Goal: Task Accomplishment & Management: Use online tool/utility

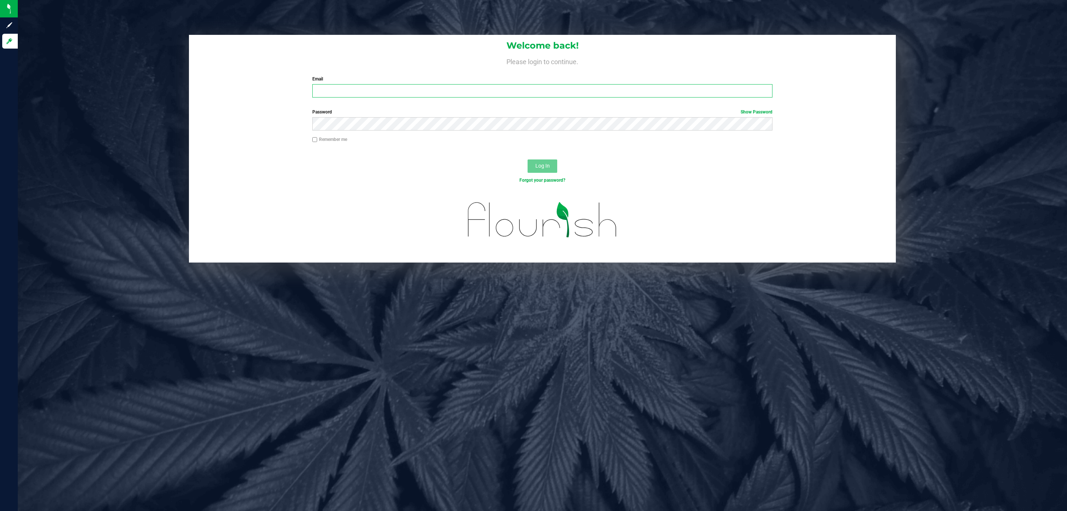
click at [372, 91] on input "Email" at bounding box center [542, 90] width 460 height 13
type input "[EMAIL_ADDRESS][DOMAIN_NAME]"
click at [528, 159] on button "Log In" at bounding box center [543, 165] width 30 height 13
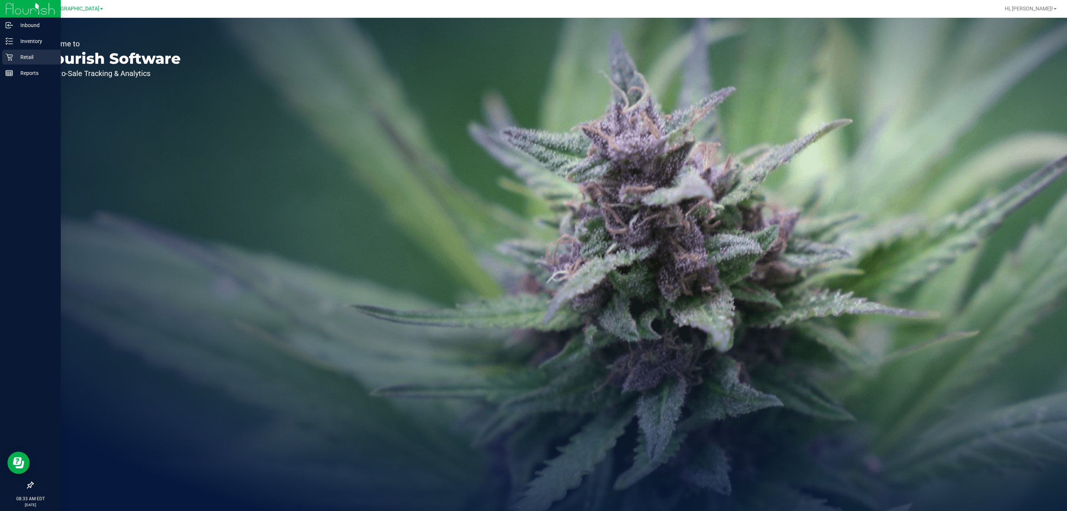
click at [27, 53] on p "Retail" at bounding box center [35, 57] width 44 height 9
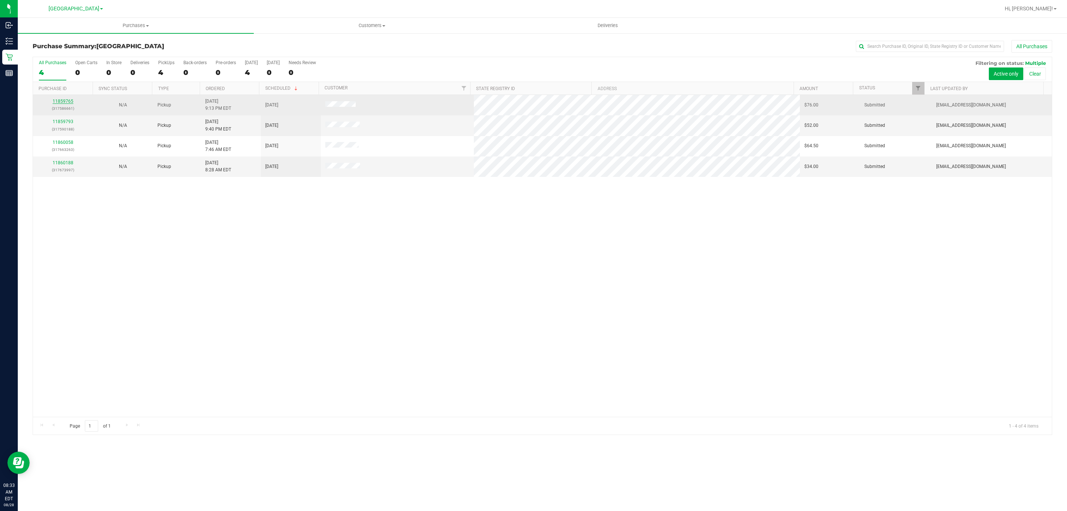
click at [58, 100] on link "11859765" at bounding box center [63, 101] width 21 height 5
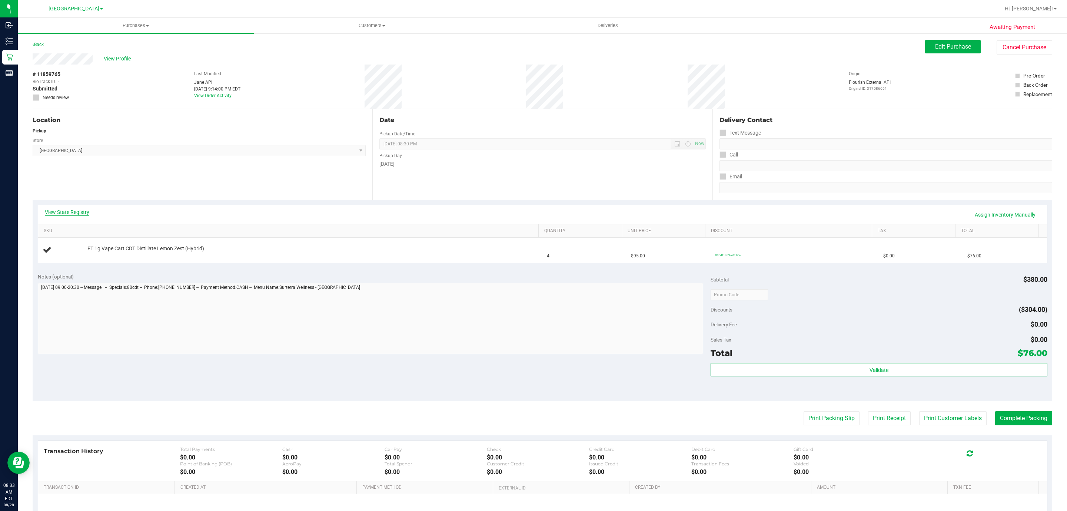
click at [84, 214] on link "View State Registry" at bounding box center [67, 211] width 44 height 7
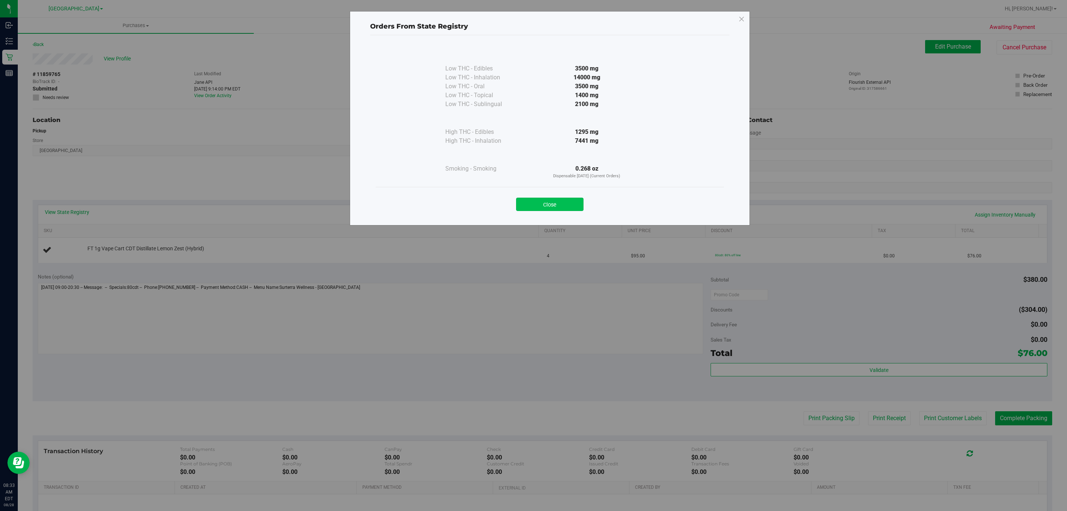
click at [553, 203] on button "Close" at bounding box center [549, 204] width 67 height 13
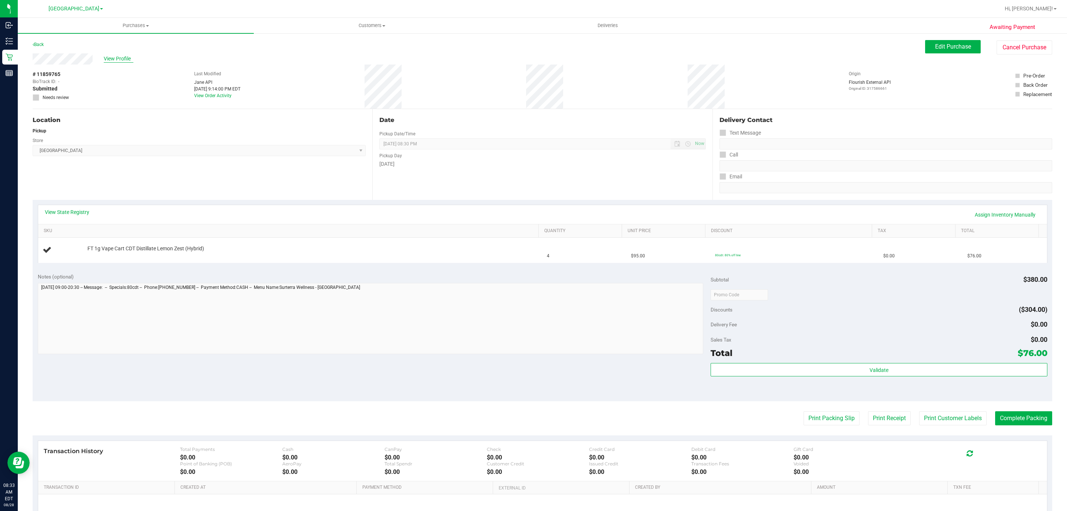
click at [122, 58] on span "View Profile" at bounding box center [119, 59] width 30 height 8
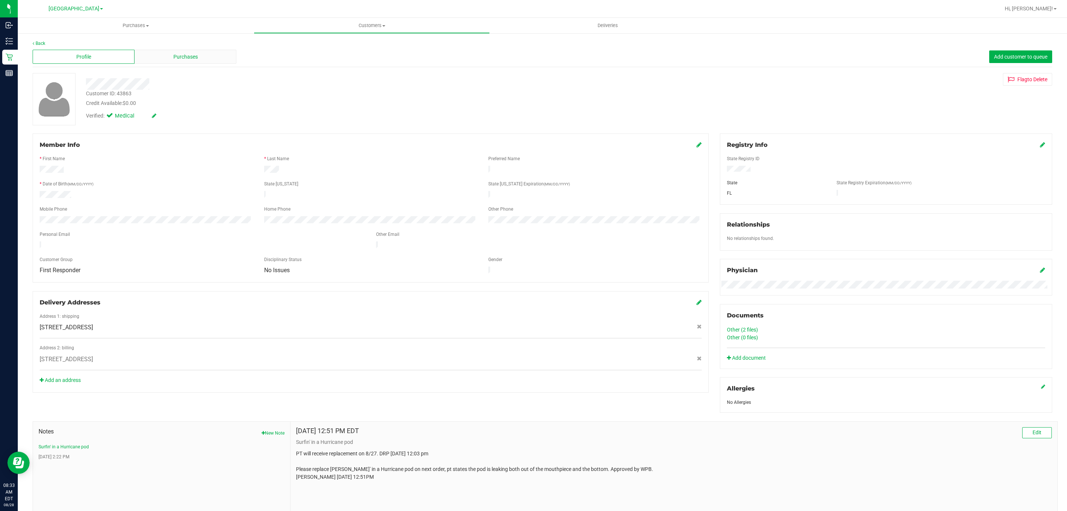
click at [178, 50] on div "Purchases" at bounding box center [186, 57] width 102 height 14
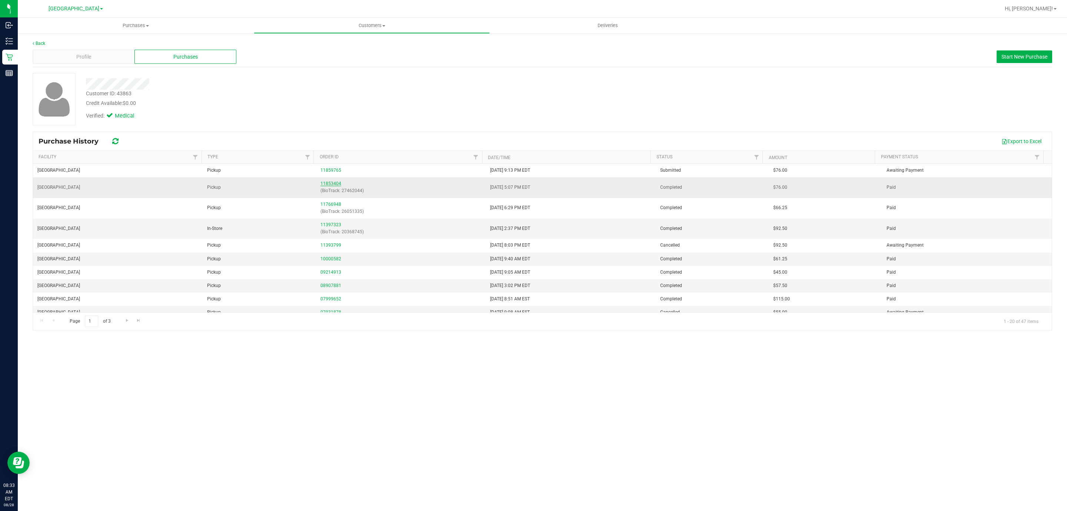
click at [335, 185] on link "11853404" at bounding box center [331, 183] width 21 height 5
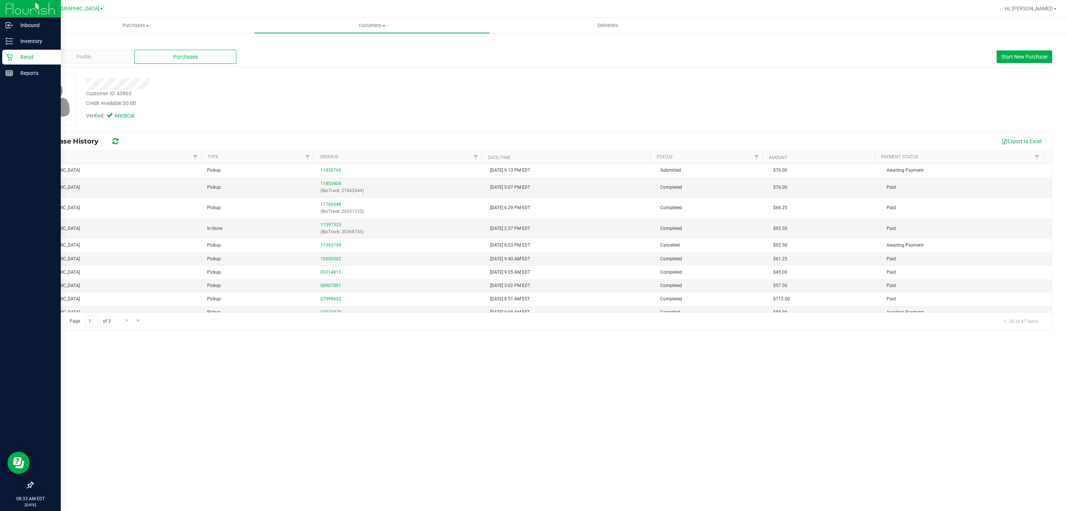
click at [6, 58] on icon at bounding box center [9, 56] width 7 height 7
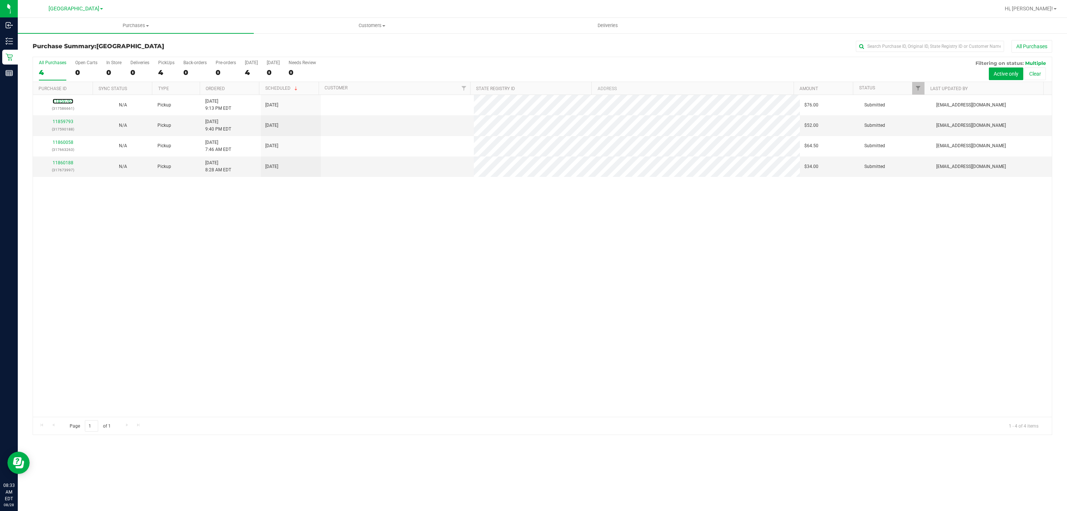
click at [62, 101] on link "11859765" at bounding box center [63, 101] width 21 height 5
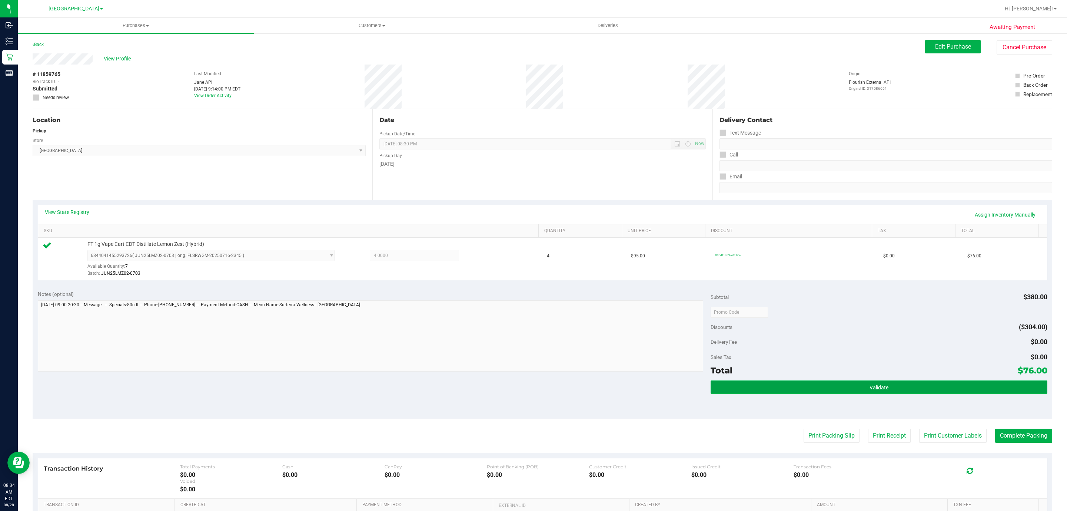
click at [889, 387] on button "Validate" at bounding box center [879, 386] width 337 height 13
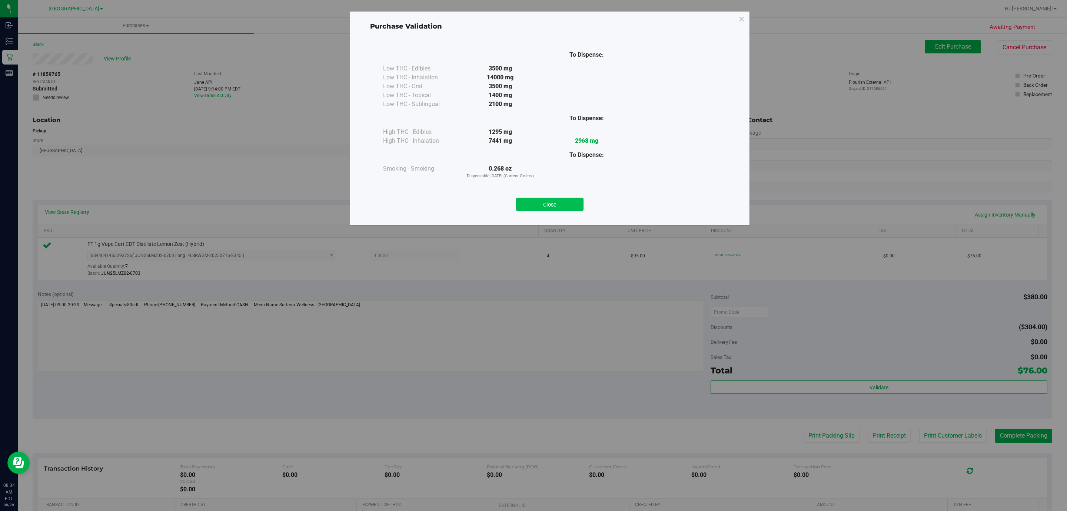
click at [563, 200] on button "Close" at bounding box center [549, 204] width 67 height 13
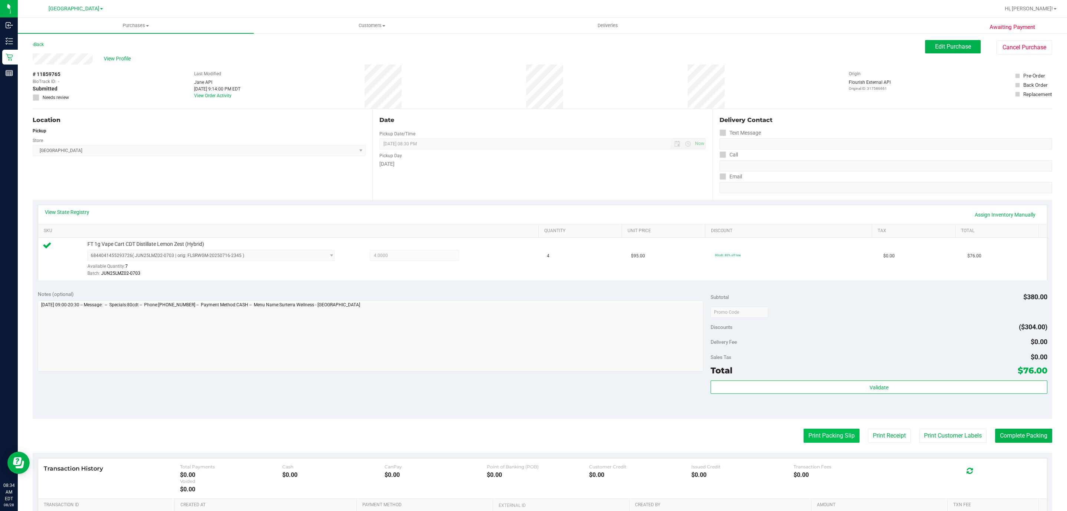
click at [812, 434] on button "Print Packing Slip" at bounding box center [832, 435] width 56 height 14
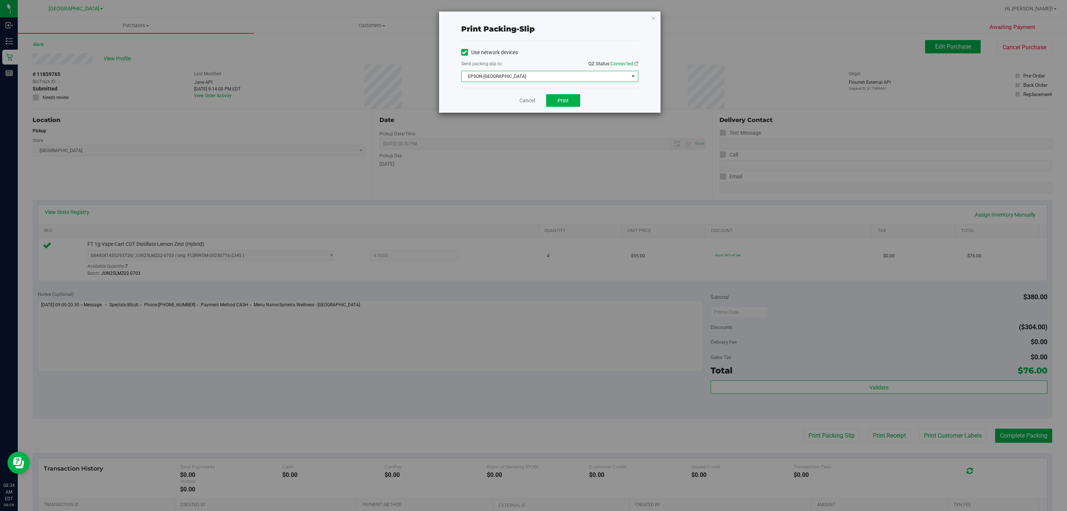
click at [541, 78] on span "EPSON-[GEOGRAPHIC_DATA]" at bounding box center [545, 76] width 167 height 10
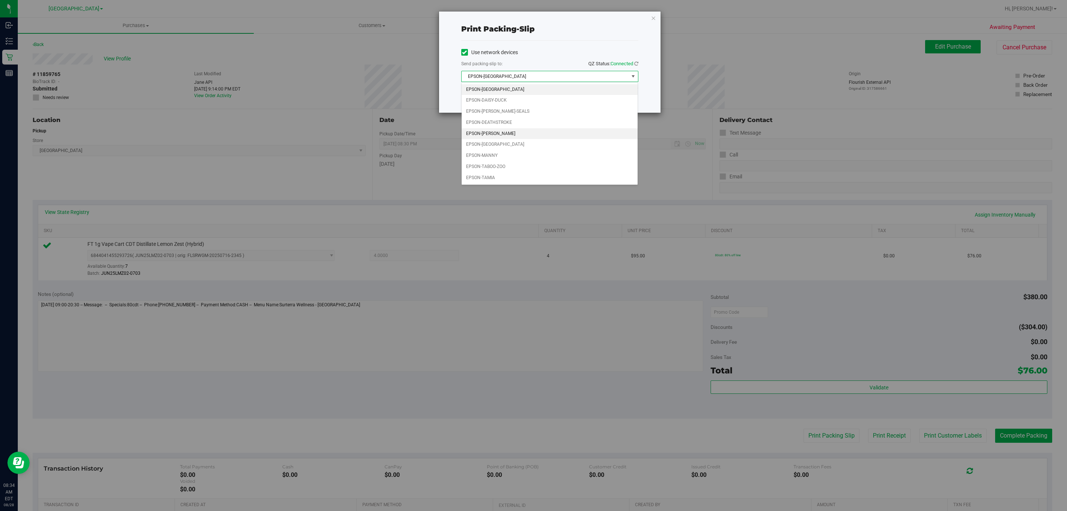
click at [505, 130] on li "EPSON-[PERSON_NAME]" at bounding box center [550, 133] width 176 height 11
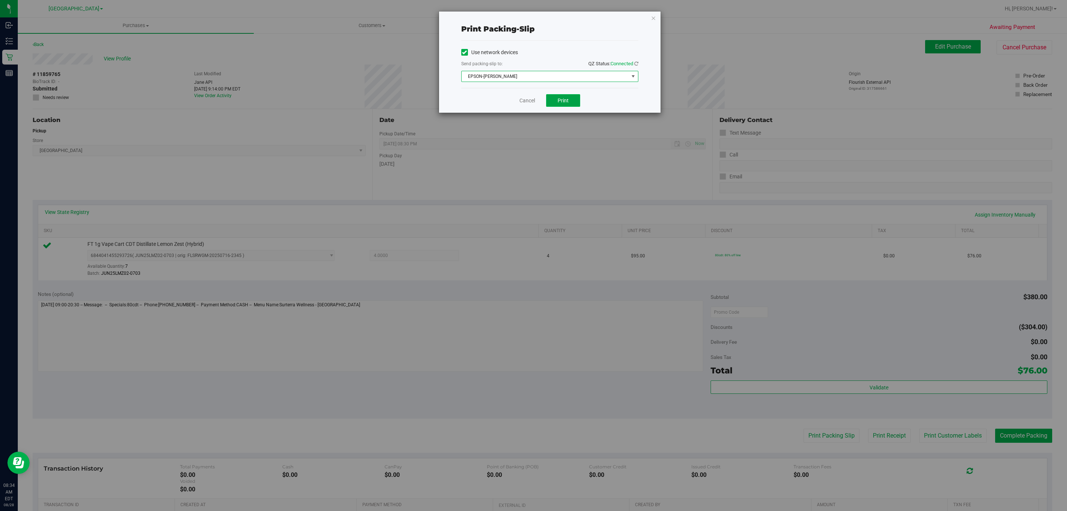
click at [560, 99] on span "Print" at bounding box center [563, 100] width 11 height 6
click at [654, 17] on icon "button" at bounding box center [653, 17] width 5 height 9
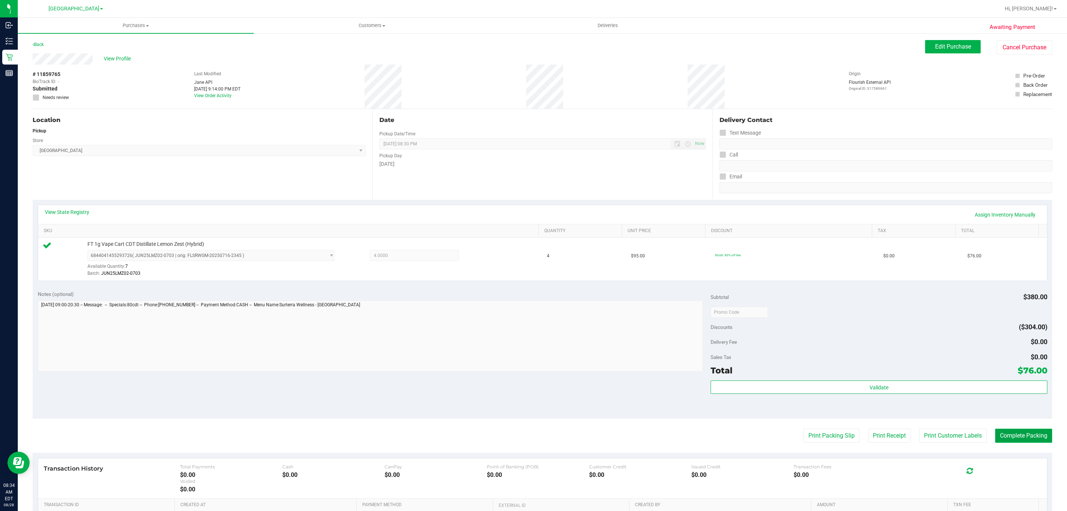
click at [1008, 438] on button "Complete Packing" at bounding box center [1023, 435] width 57 height 14
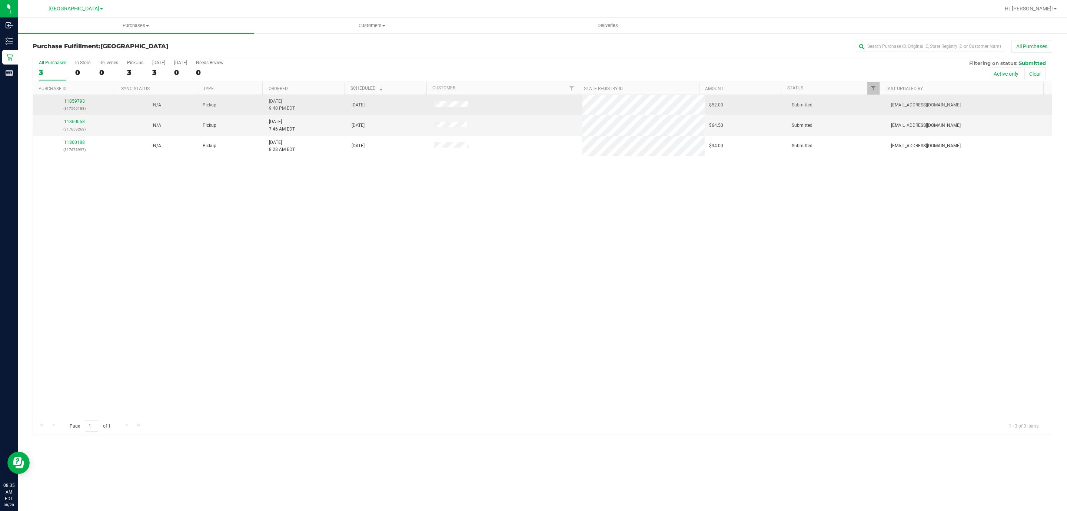
click at [72, 98] on div "11859793 (317590188)" at bounding box center [74, 105] width 74 height 14
click at [75, 101] on link "11859793" at bounding box center [74, 101] width 21 height 5
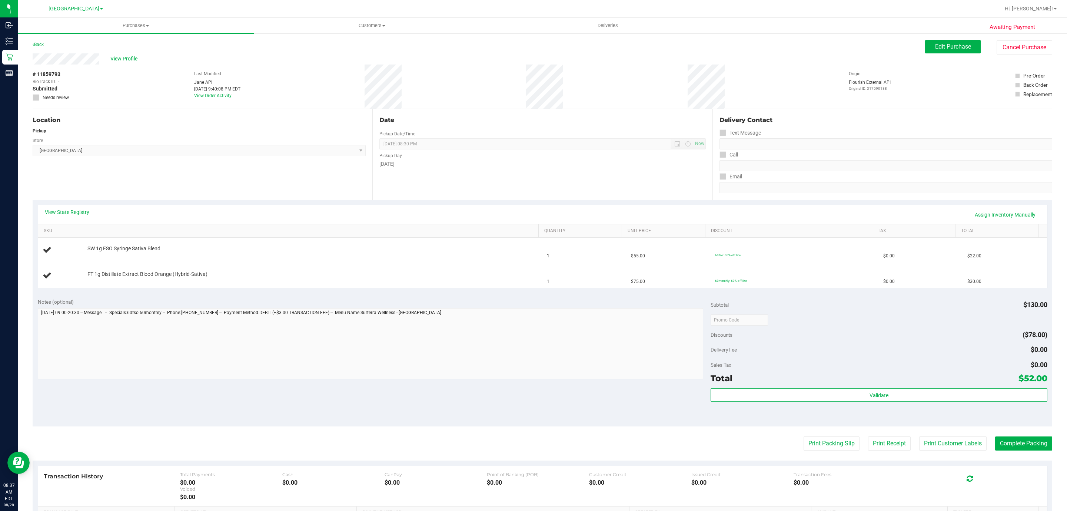
click at [183, 180] on div "Location Pickup Store [GEOGRAPHIC_DATA] WC Select Store [PERSON_NAME][GEOGRAPHI…" at bounding box center [203, 154] width 340 height 91
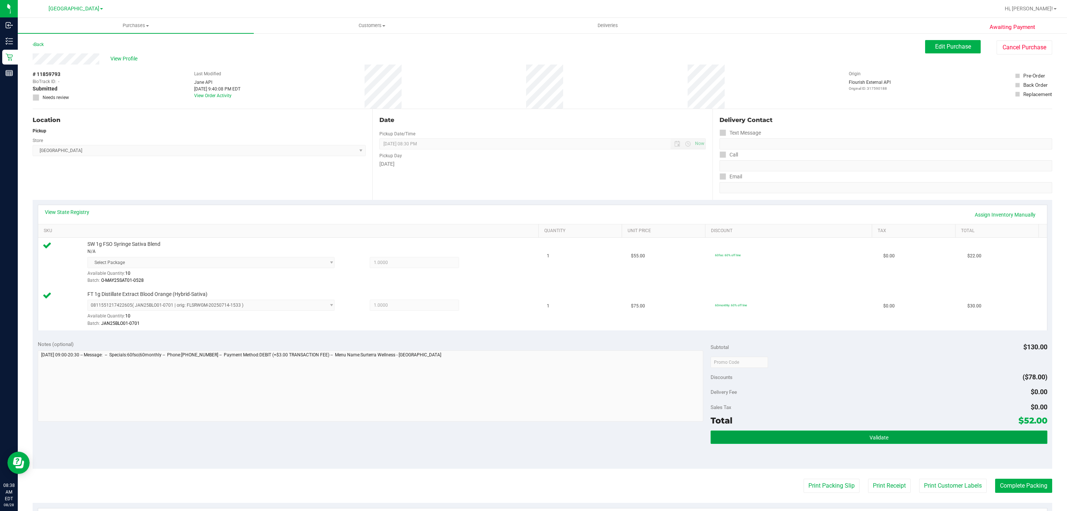
click at [922, 437] on button "Validate" at bounding box center [879, 436] width 337 height 13
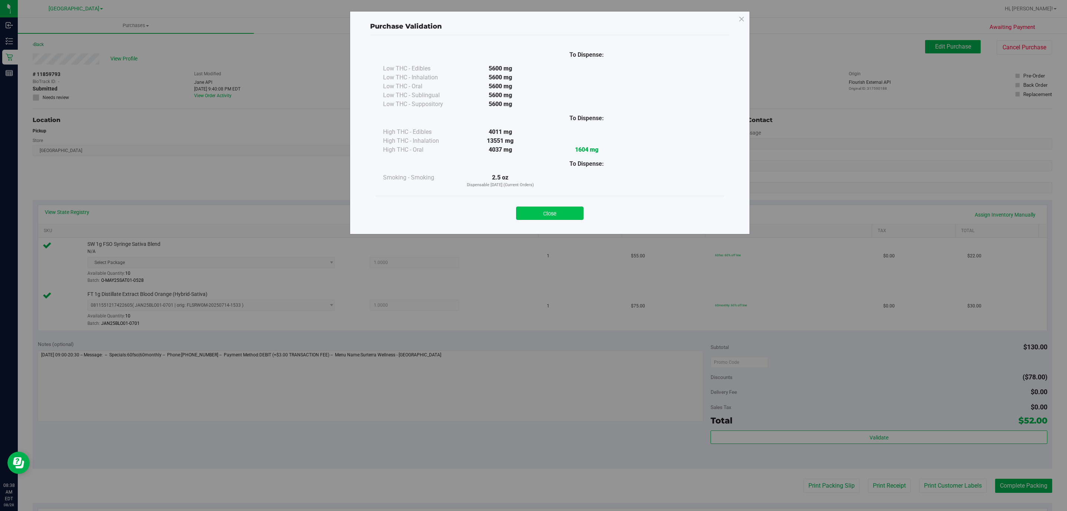
click at [555, 218] on button "Close" at bounding box center [549, 212] width 67 height 13
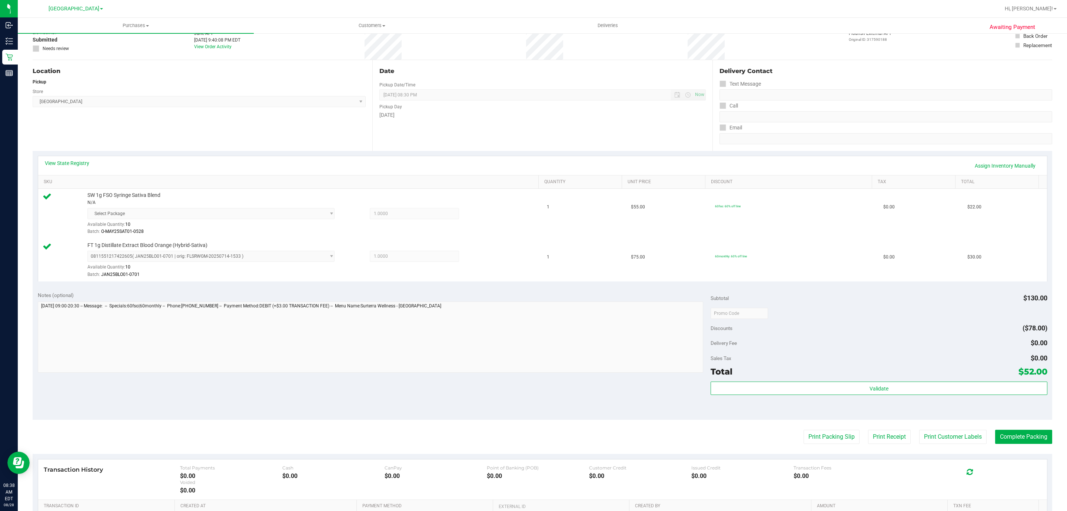
scroll to position [148, 0]
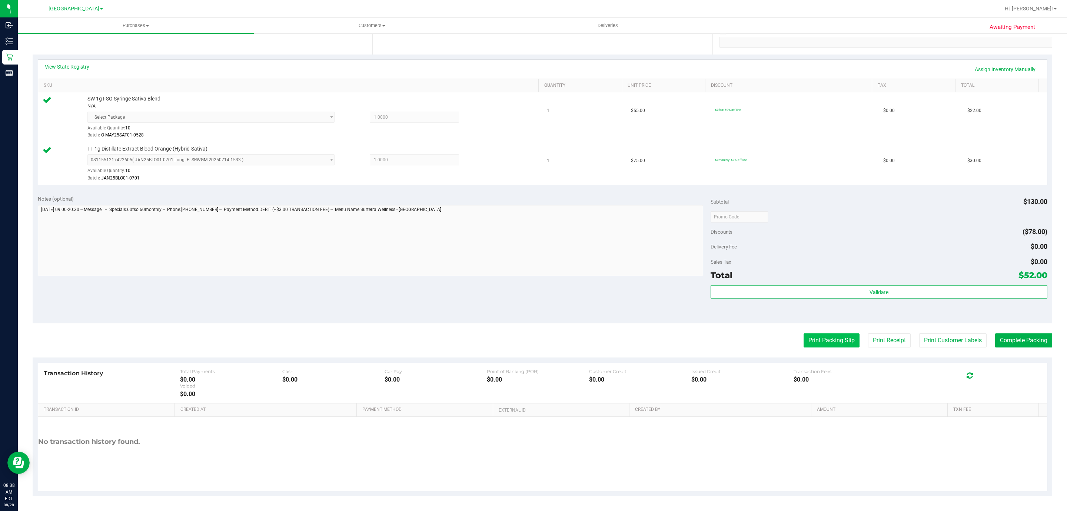
click at [811, 343] on button "Print Packing Slip" at bounding box center [832, 340] width 56 height 14
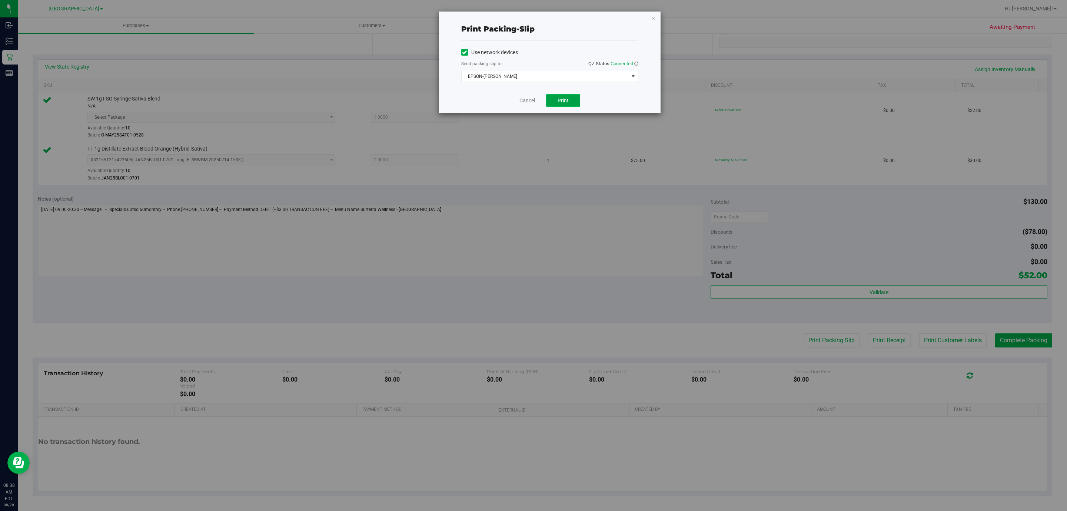
click at [569, 105] on button "Print" at bounding box center [563, 100] width 34 height 13
click at [652, 19] on icon "button" at bounding box center [653, 17] width 5 height 9
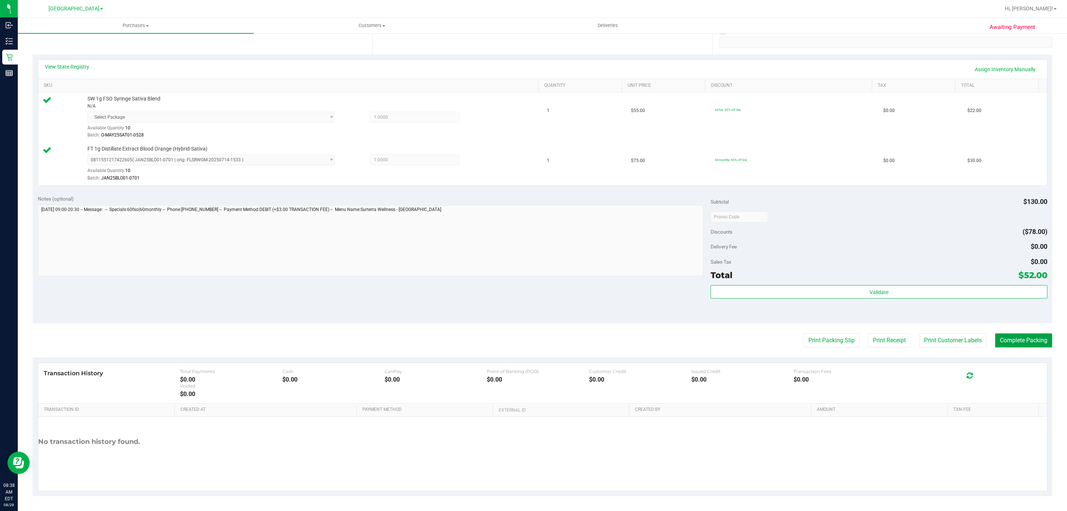
click at [1028, 337] on button "Complete Packing" at bounding box center [1023, 340] width 57 height 14
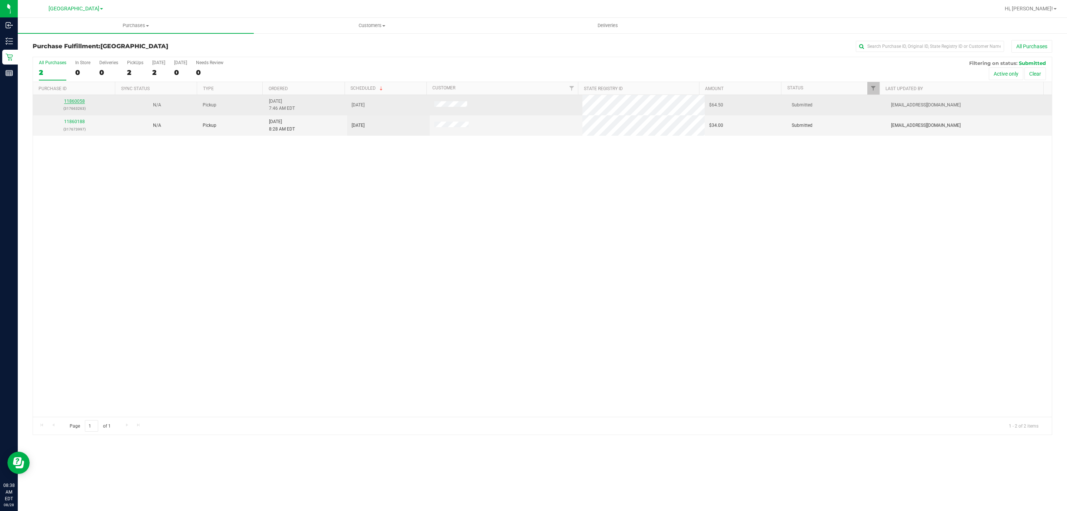
click at [79, 104] on link "11860058" at bounding box center [74, 101] width 21 height 5
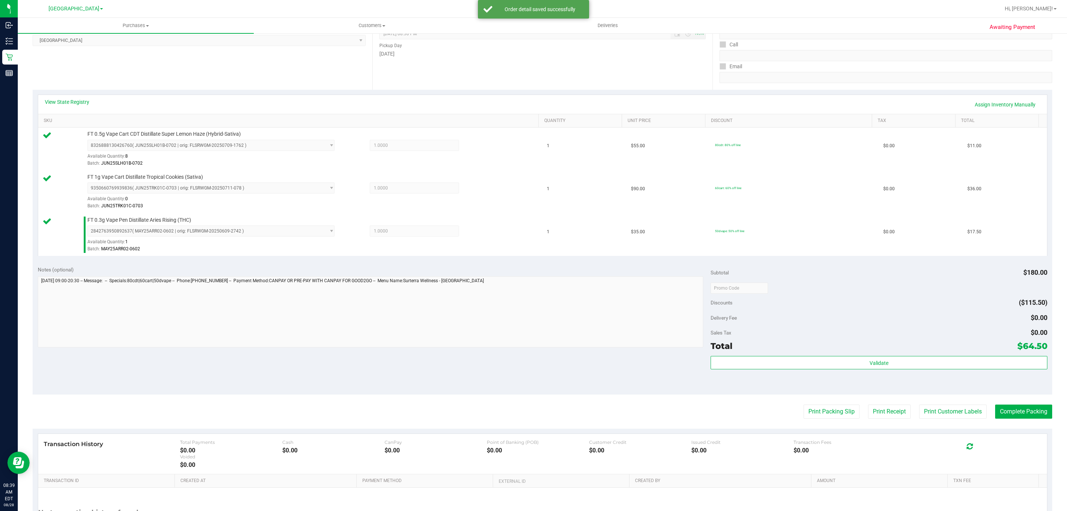
scroll to position [111, 0]
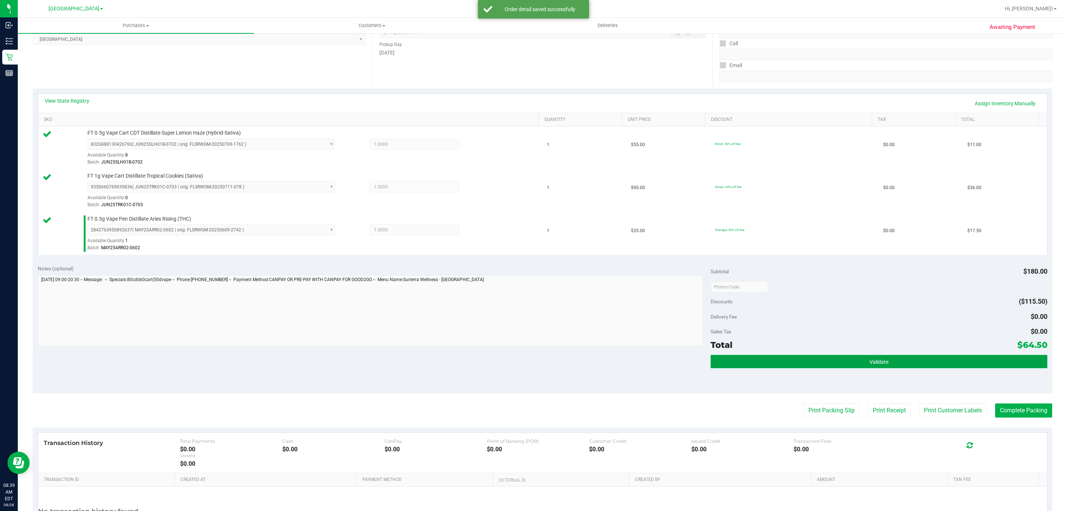
click at [844, 366] on button "Validate" at bounding box center [879, 361] width 337 height 13
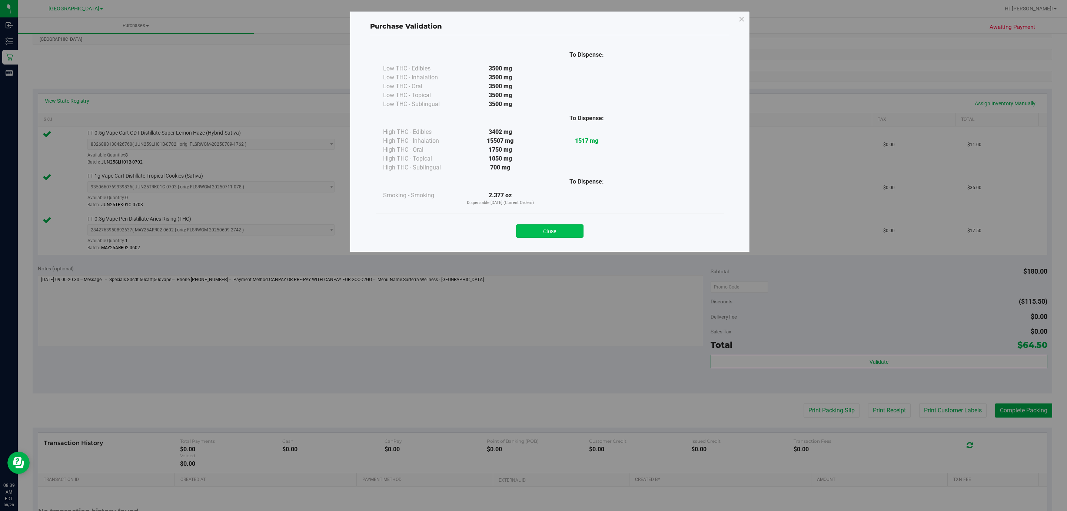
click at [528, 236] on button "Close" at bounding box center [549, 230] width 67 height 13
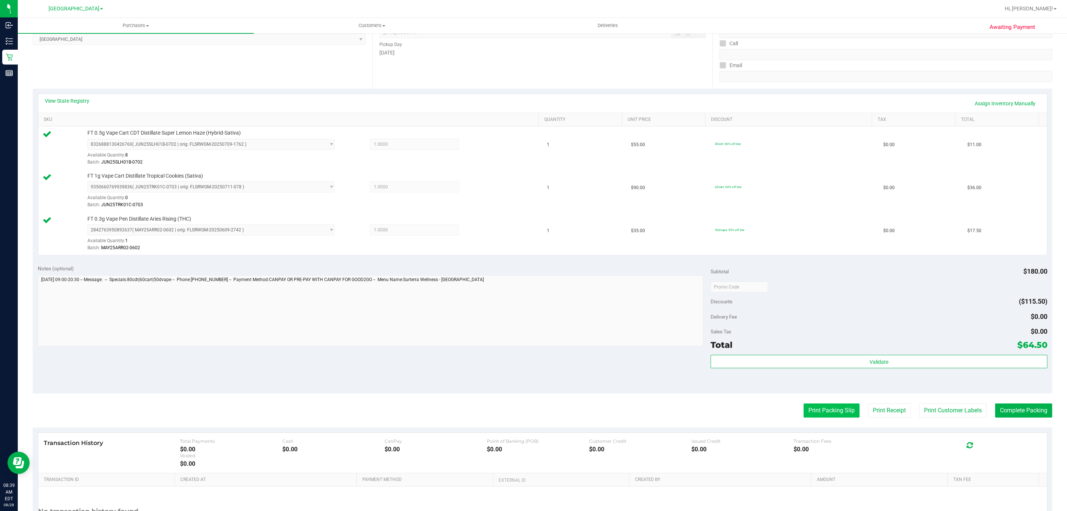
click at [804, 411] on button "Print Packing Slip" at bounding box center [832, 410] width 56 height 14
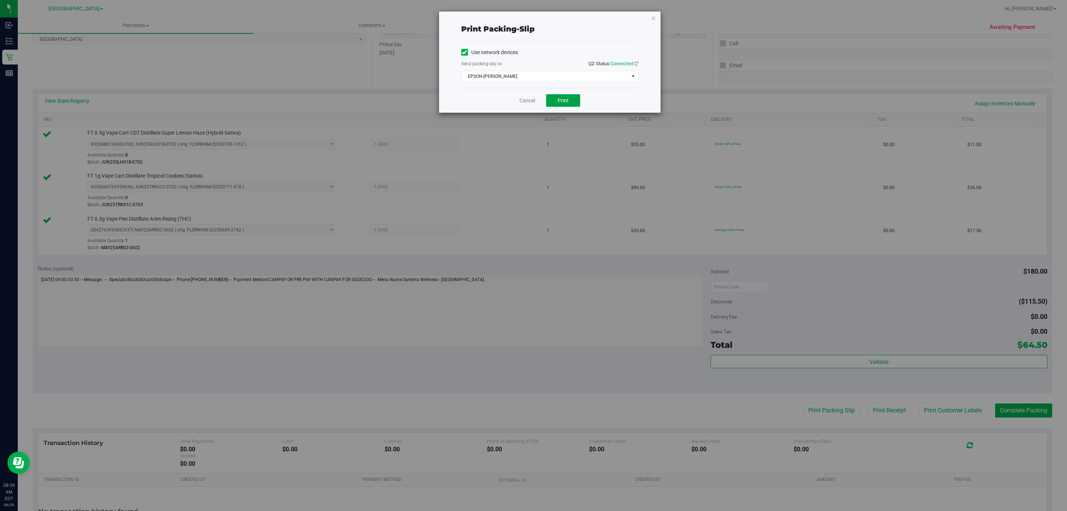
click at [558, 100] on span "Print" at bounding box center [563, 100] width 11 height 6
click at [654, 17] on icon "button" at bounding box center [653, 17] width 5 height 9
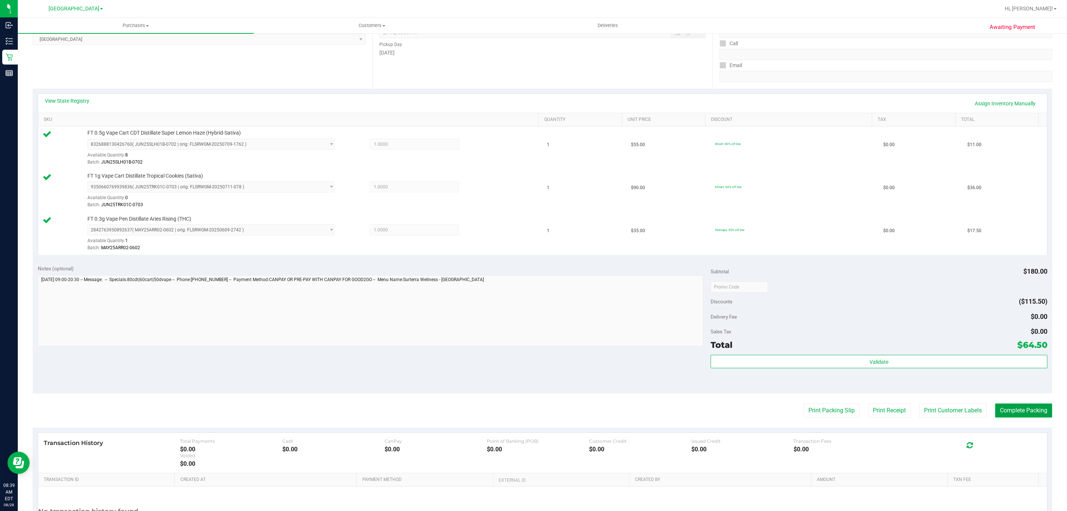
click at [1011, 411] on button "Complete Packing" at bounding box center [1023, 410] width 57 height 14
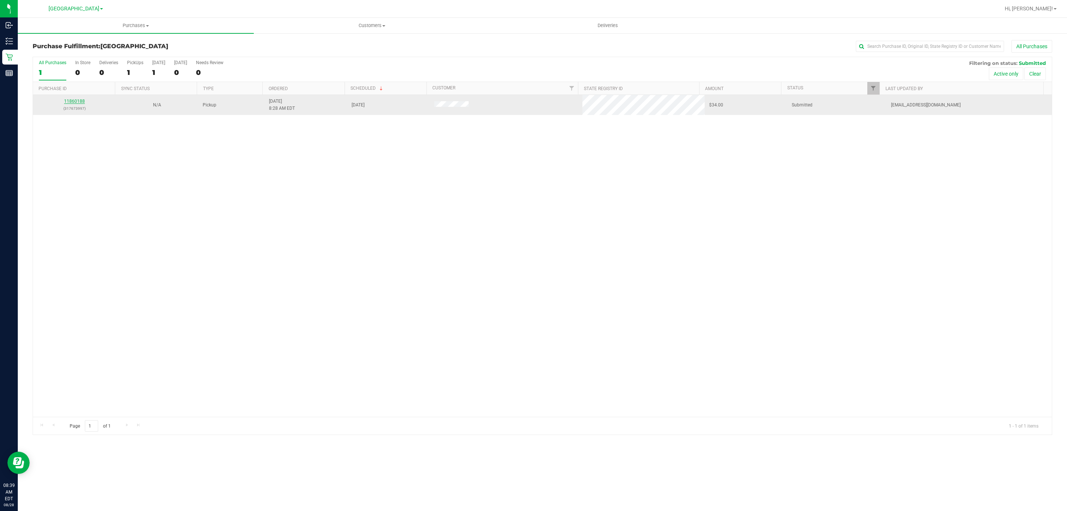
click at [72, 104] on link "11860188" at bounding box center [74, 101] width 21 height 5
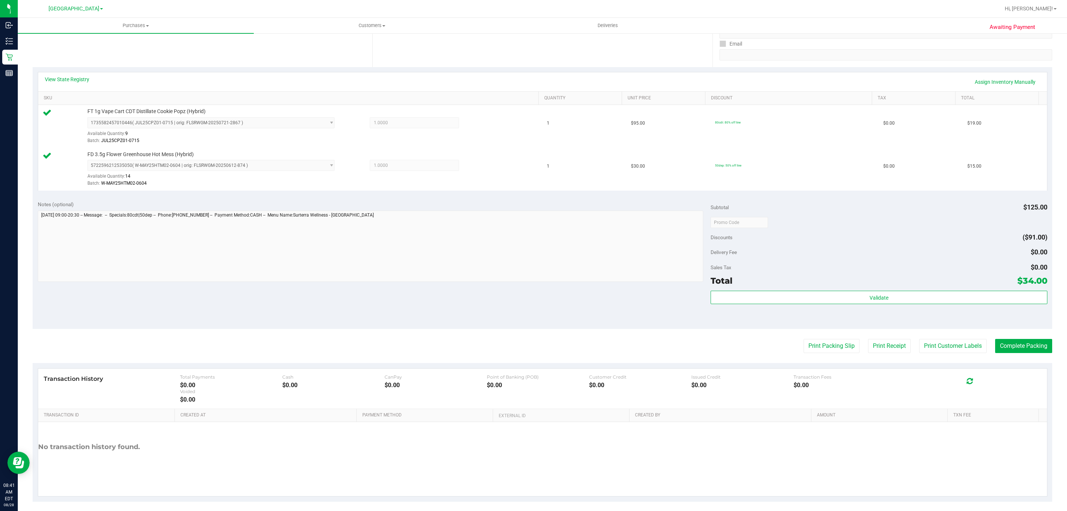
scroll to position [141, 0]
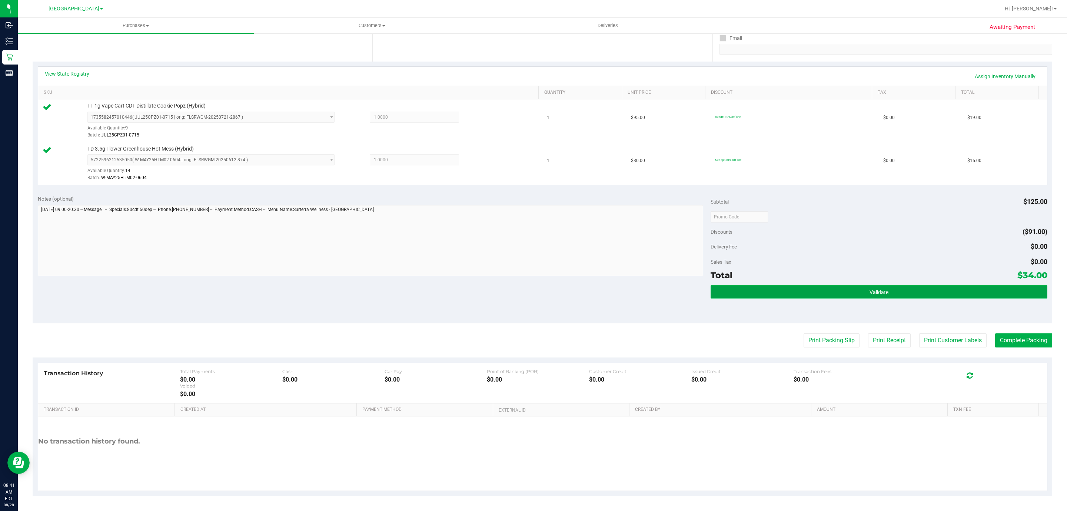
click at [784, 295] on button "Validate" at bounding box center [879, 291] width 337 height 13
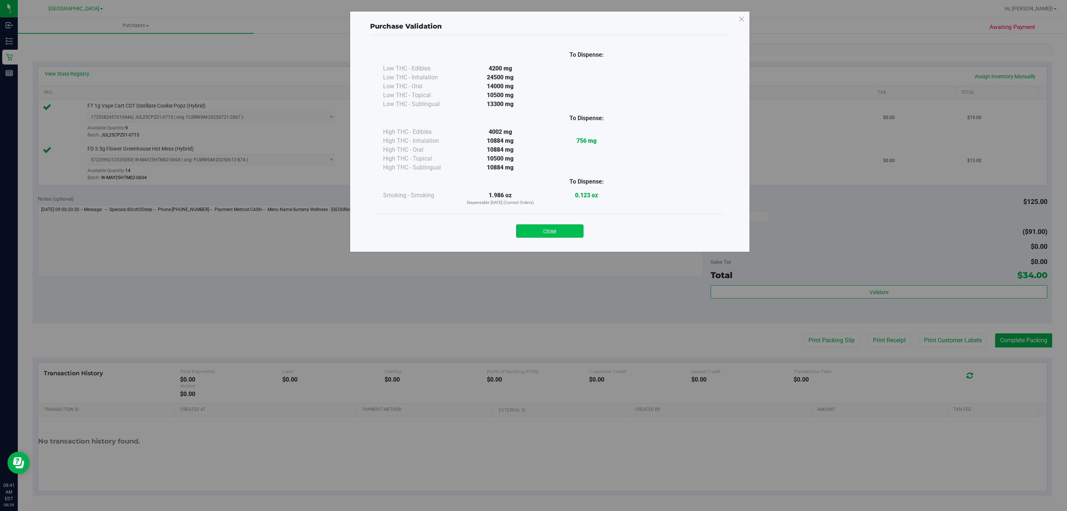
click at [566, 231] on button "Close" at bounding box center [549, 230] width 67 height 13
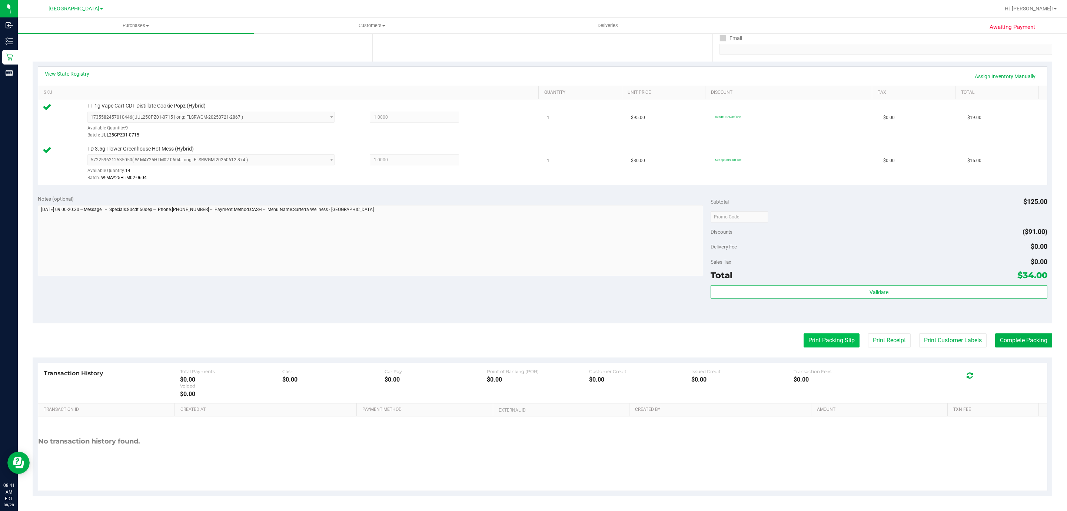
click at [811, 336] on button "Print Packing Slip" at bounding box center [832, 340] width 56 height 14
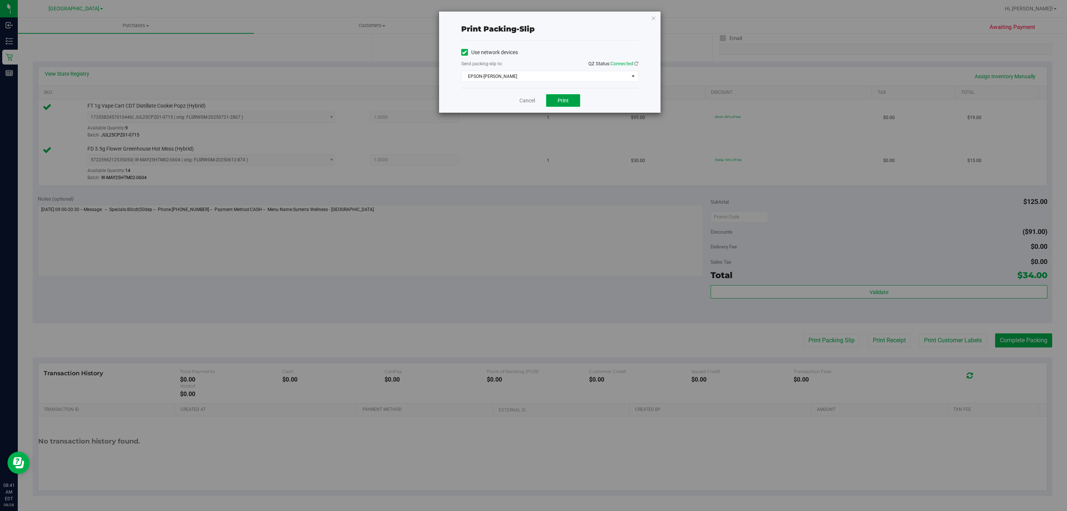
click at [562, 101] on span "Print" at bounding box center [563, 100] width 11 height 6
click at [652, 17] on icon "button" at bounding box center [653, 17] width 5 height 9
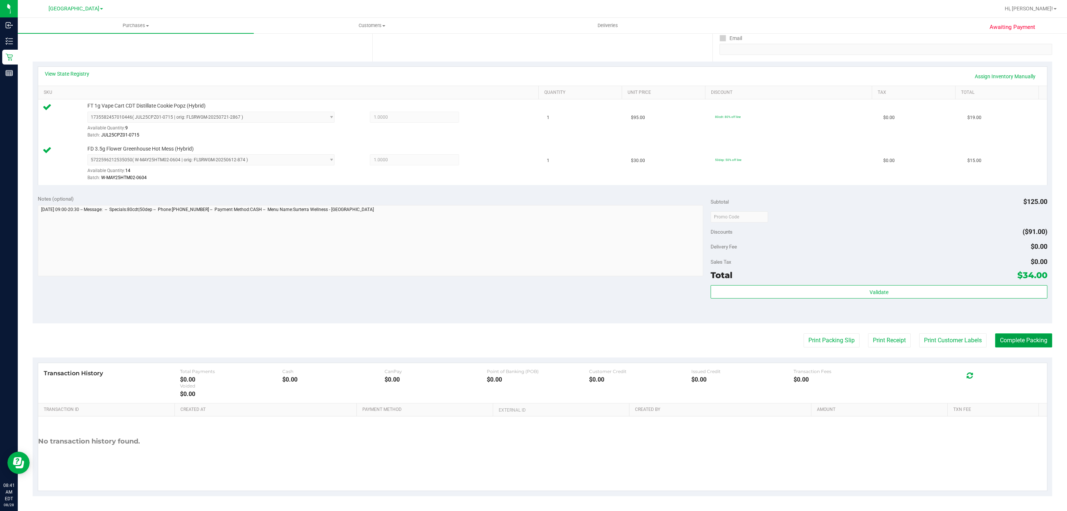
click at [1030, 335] on button "Complete Packing" at bounding box center [1023, 340] width 57 height 14
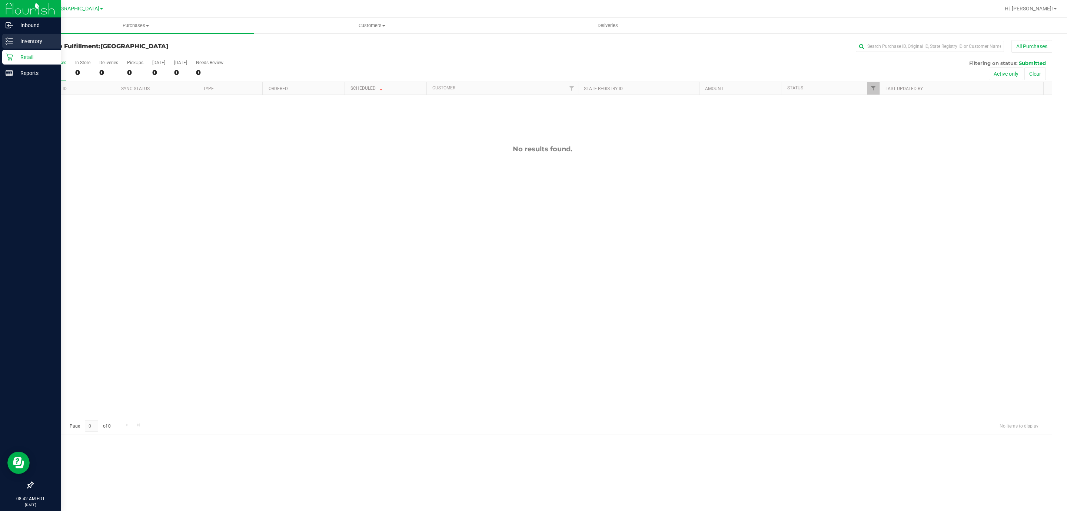
click at [29, 40] on p "Inventory" at bounding box center [35, 41] width 44 height 9
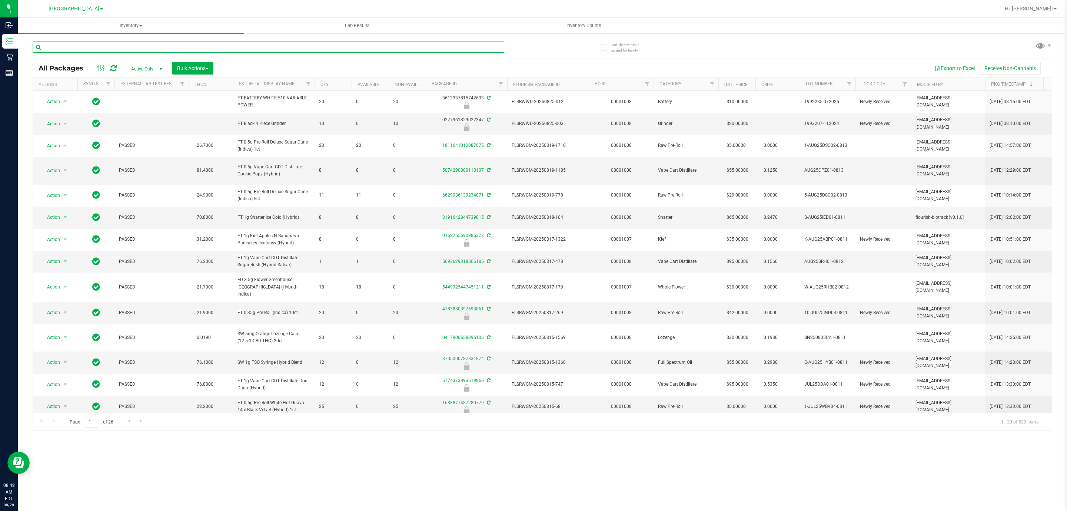
click at [116, 49] on input "text" at bounding box center [269, 47] width 472 height 11
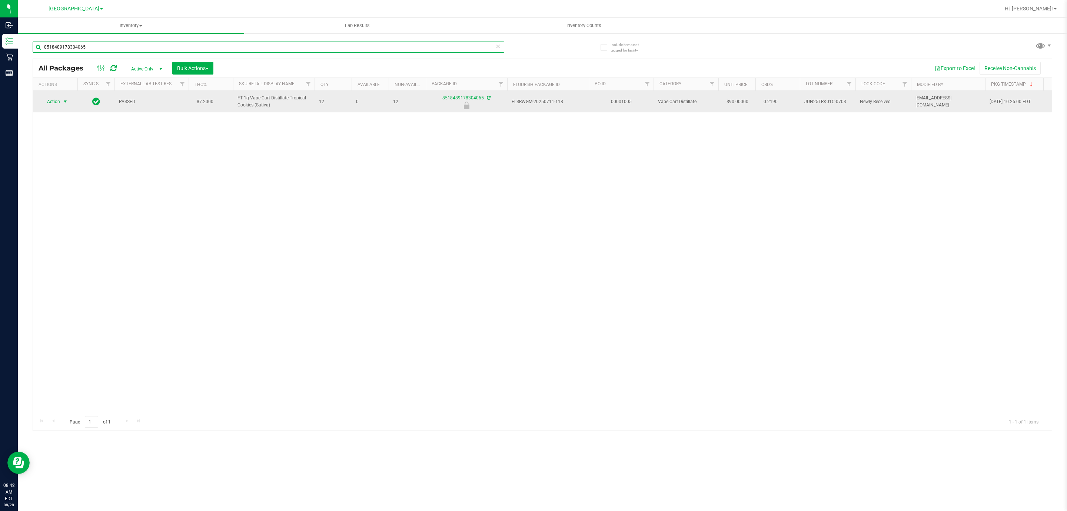
type input "8518489178304065"
click at [51, 105] on span "Action" at bounding box center [50, 101] width 20 height 10
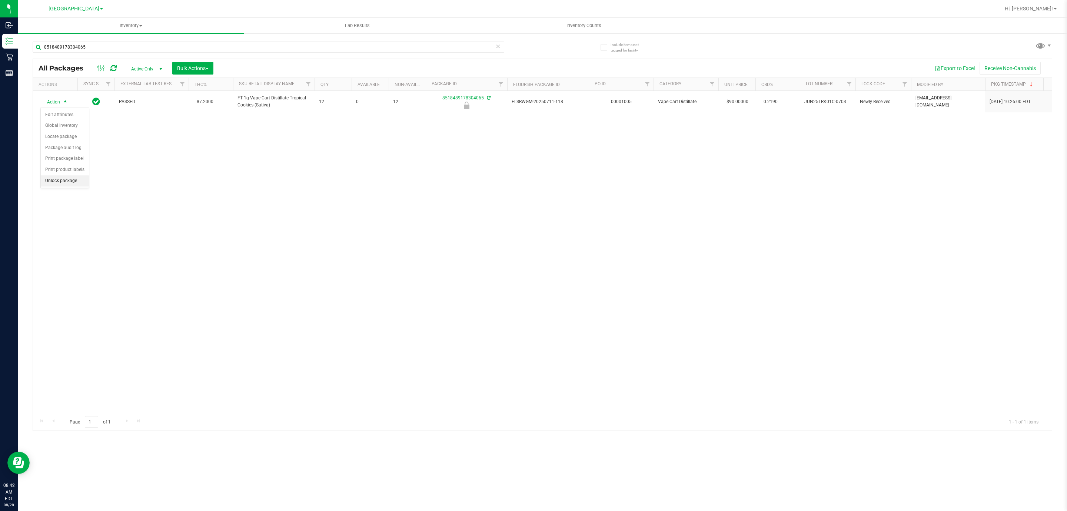
click at [69, 186] on li "Unlock package" at bounding box center [65, 180] width 48 height 11
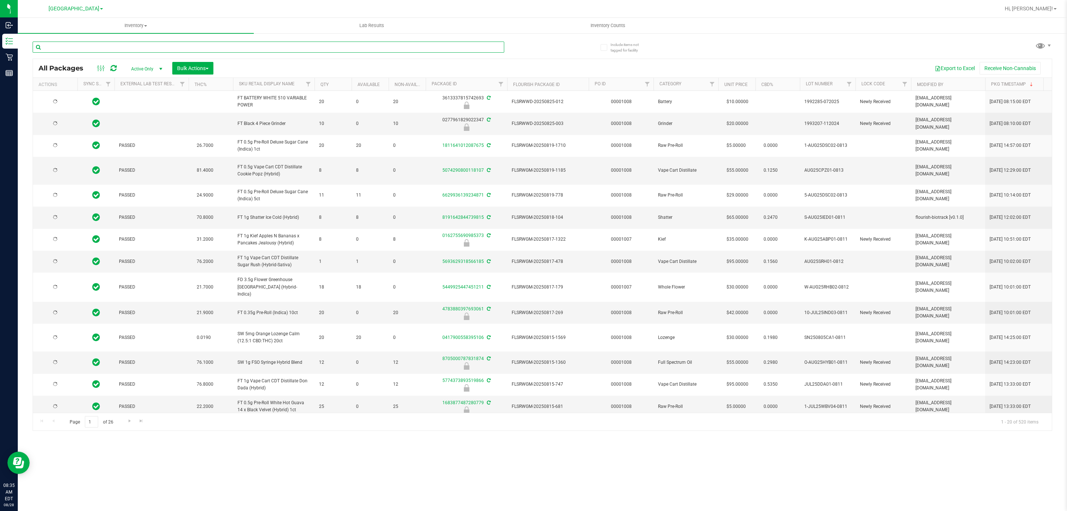
click at [102, 48] on input "text" at bounding box center [269, 47] width 472 height 11
type input "[DATE]"
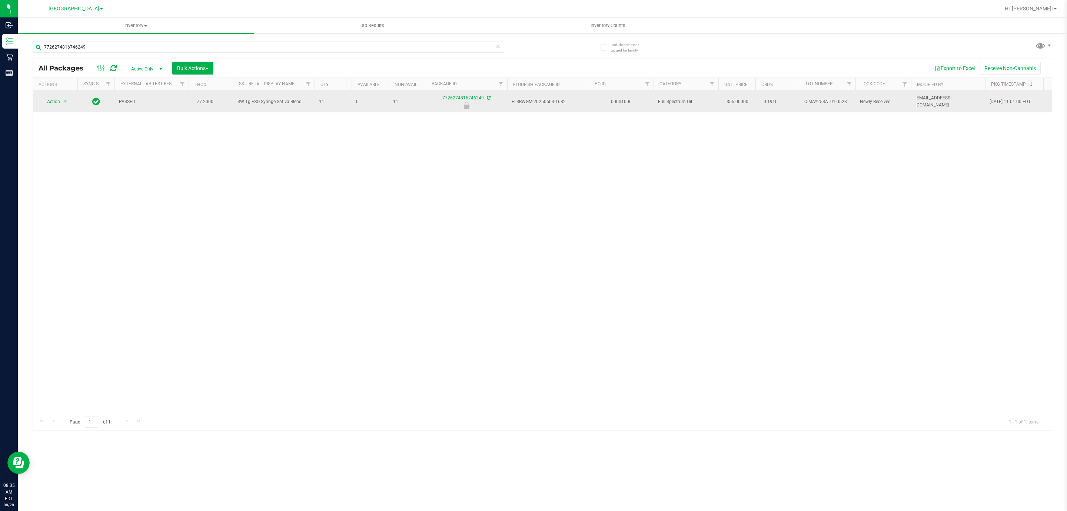
drag, startPoint x: 311, startPoint y: 102, endPoint x: 233, endPoint y: 99, distance: 77.9
click at [233, 99] on td "SW 1g FSO Syringe Sativa Blend" at bounding box center [274, 101] width 82 height 21
copy span "SW 1g FSO Syringe Sativa Blend"
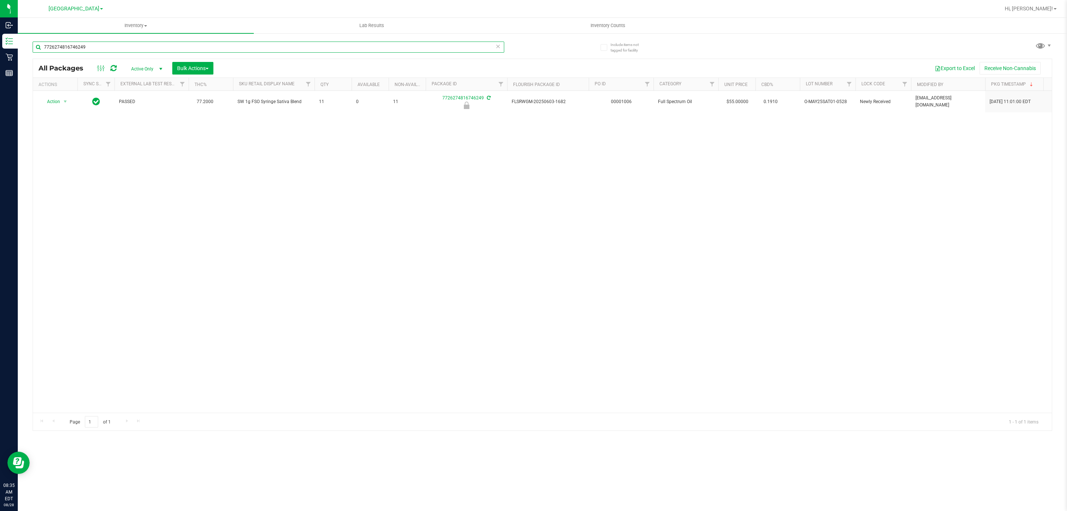
drag, startPoint x: 97, startPoint y: 46, endPoint x: 44, endPoint y: 44, distance: 52.3
click at [37, 44] on input "7726274816746249" at bounding box center [269, 47] width 472 height 11
paste input "SW 1g FSO Syringe Sativa Blend"
type input "SW 1g FSO Syringe Sativa Blend"
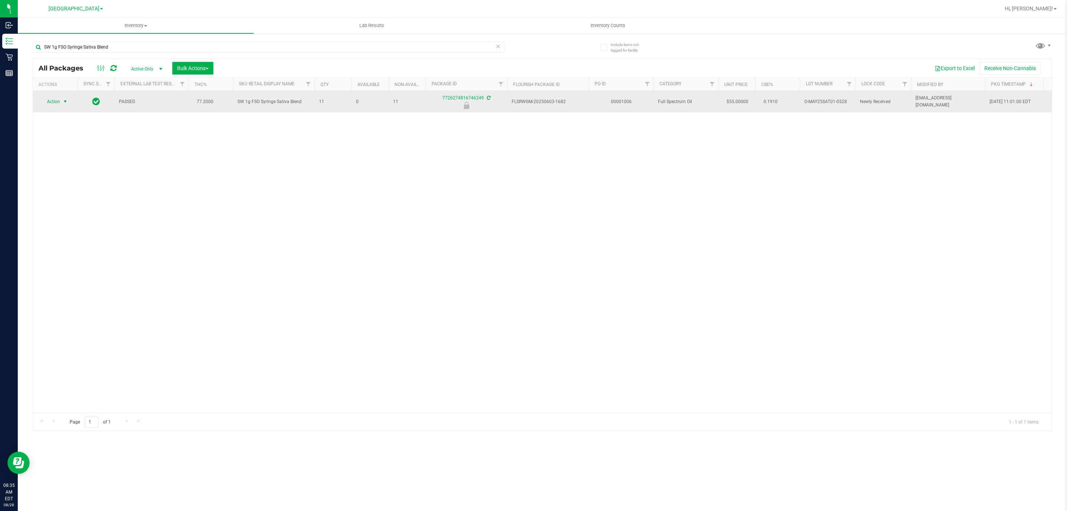
click at [54, 104] on span "Action" at bounding box center [50, 101] width 20 height 10
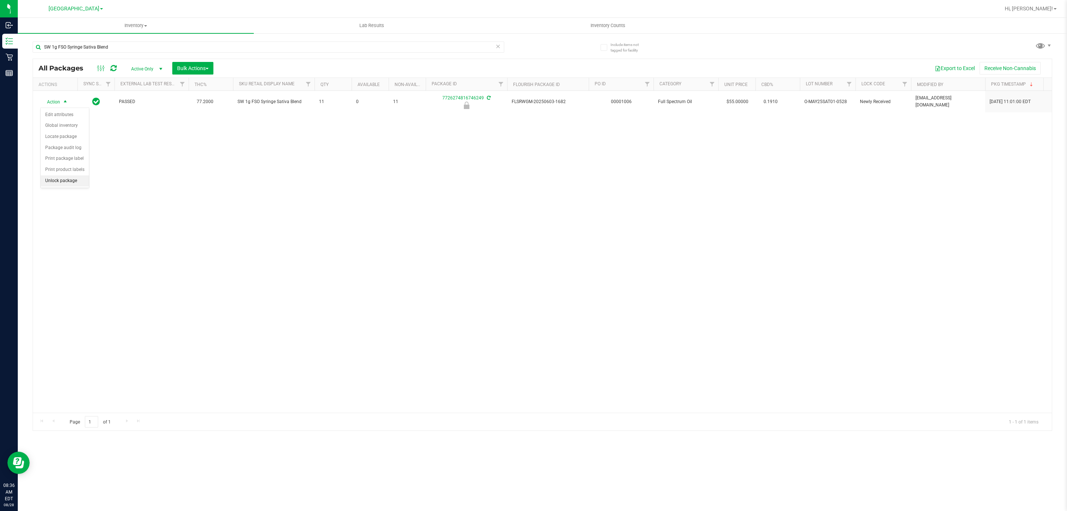
click at [55, 183] on li "Unlock package" at bounding box center [65, 180] width 48 height 11
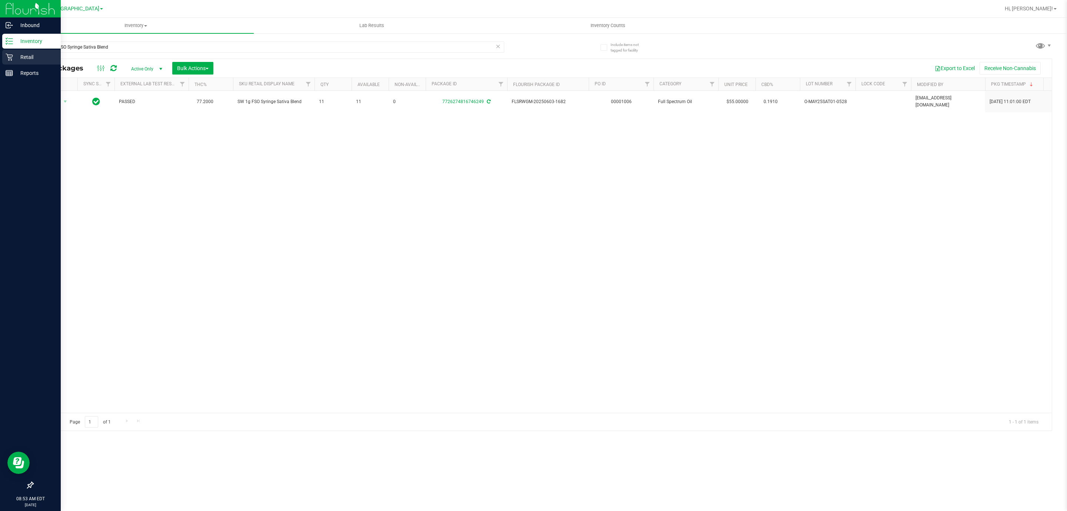
click at [14, 57] on p "Retail" at bounding box center [35, 57] width 44 height 9
